Goal: Task Accomplishment & Management: Manage account settings

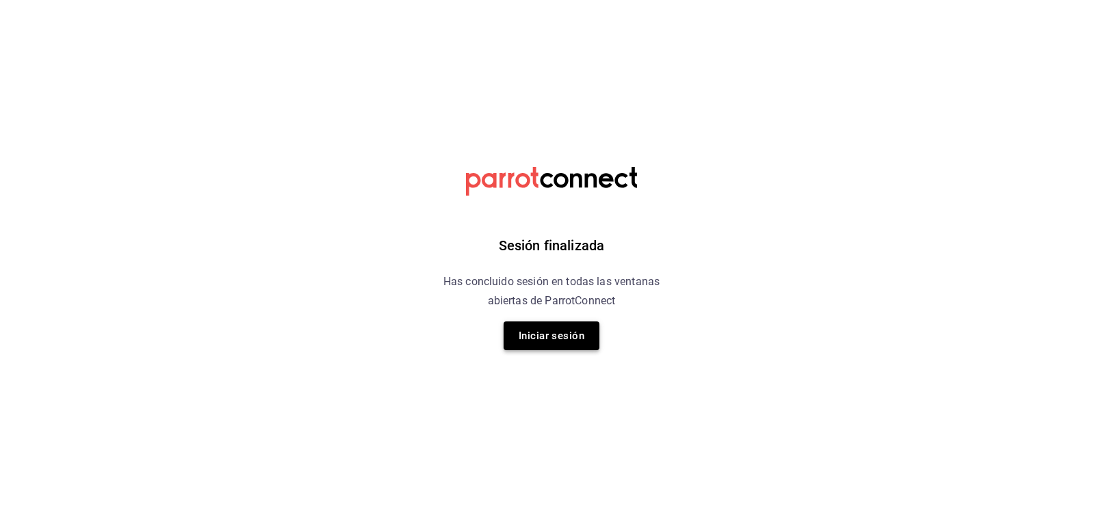
click at [579, 342] on button "Iniciar sesión" at bounding box center [551, 335] width 96 height 29
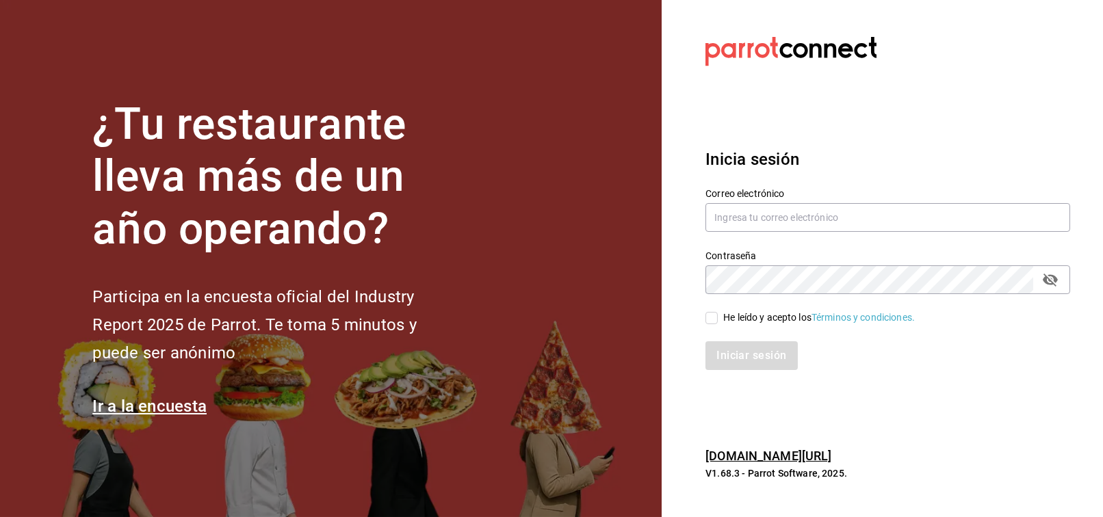
click at [731, 234] on div "Contraseña Contraseña" at bounding box center [879, 264] width 381 height 60
drag, startPoint x: 734, startPoint y: 212, endPoint x: 736, endPoint y: 205, distance: 7.1
click at [736, 205] on input "text" at bounding box center [887, 217] width 365 height 29
type input "FRANCISCO.DELTORO@COSTENO.COM"
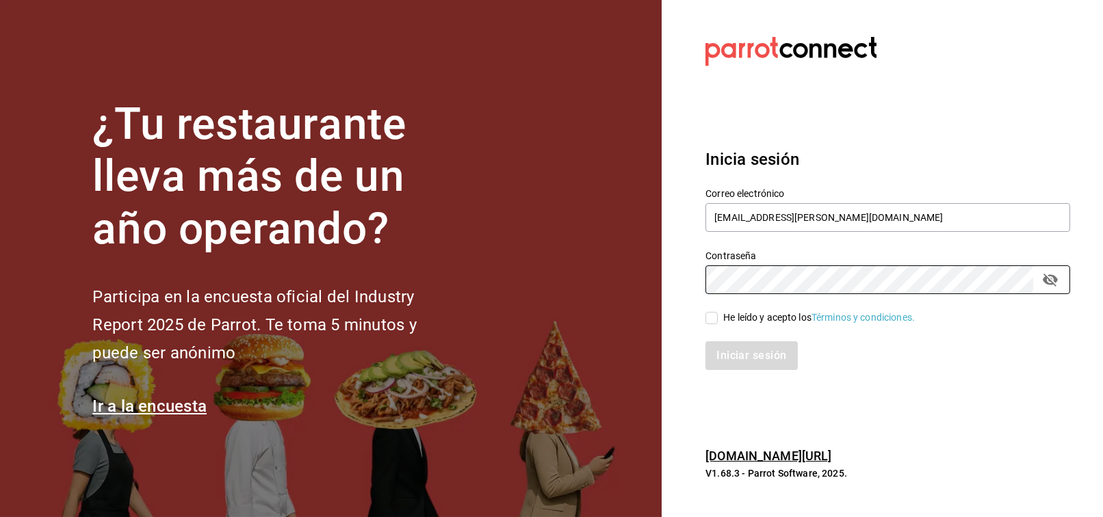
click at [745, 322] on div "He leído y acepto los Términos y condiciones." at bounding box center [819, 318] width 192 height 14
click at [717, 322] on input "He leído y acepto los Términos y condiciones." at bounding box center [711, 318] width 12 height 12
checkbox input "true"
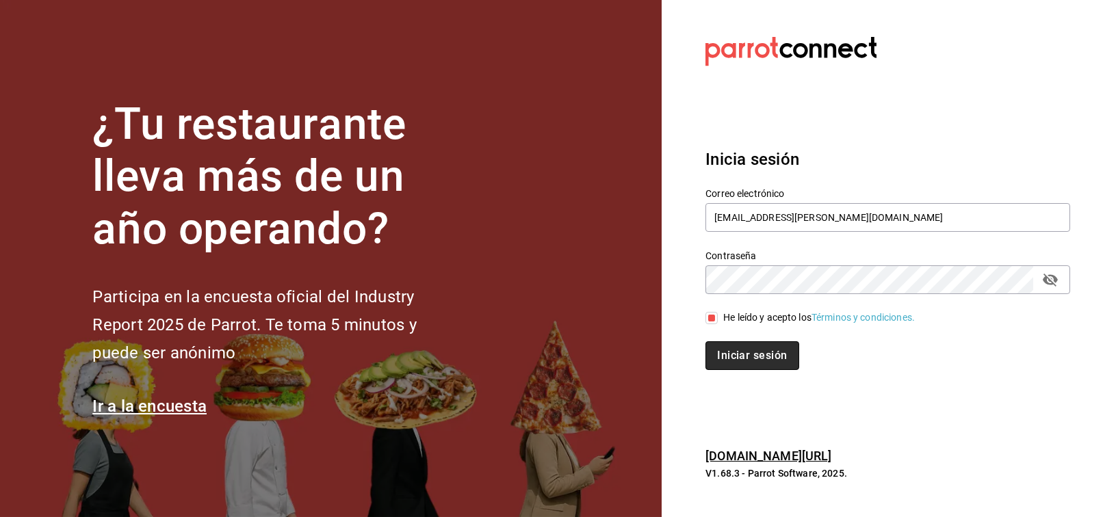
click at [753, 365] on button "Iniciar sesión" at bounding box center [751, 355] width 93 height 29
